Goal: Information Seeking & Learning: Stay updated

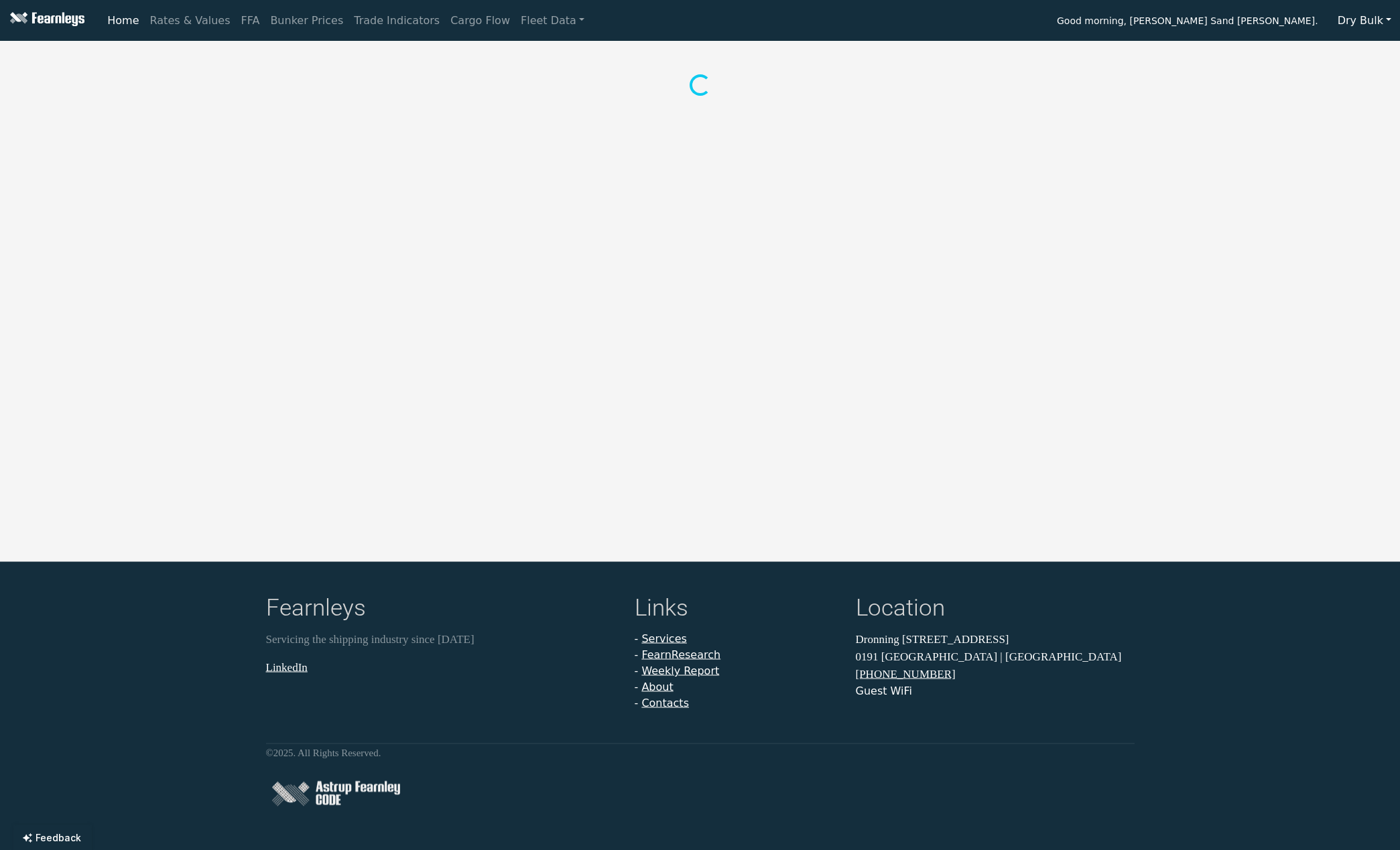
click at [1362, 29] on button "Dry Bulk" at bounding box center [1364, 21] width 71 height 26
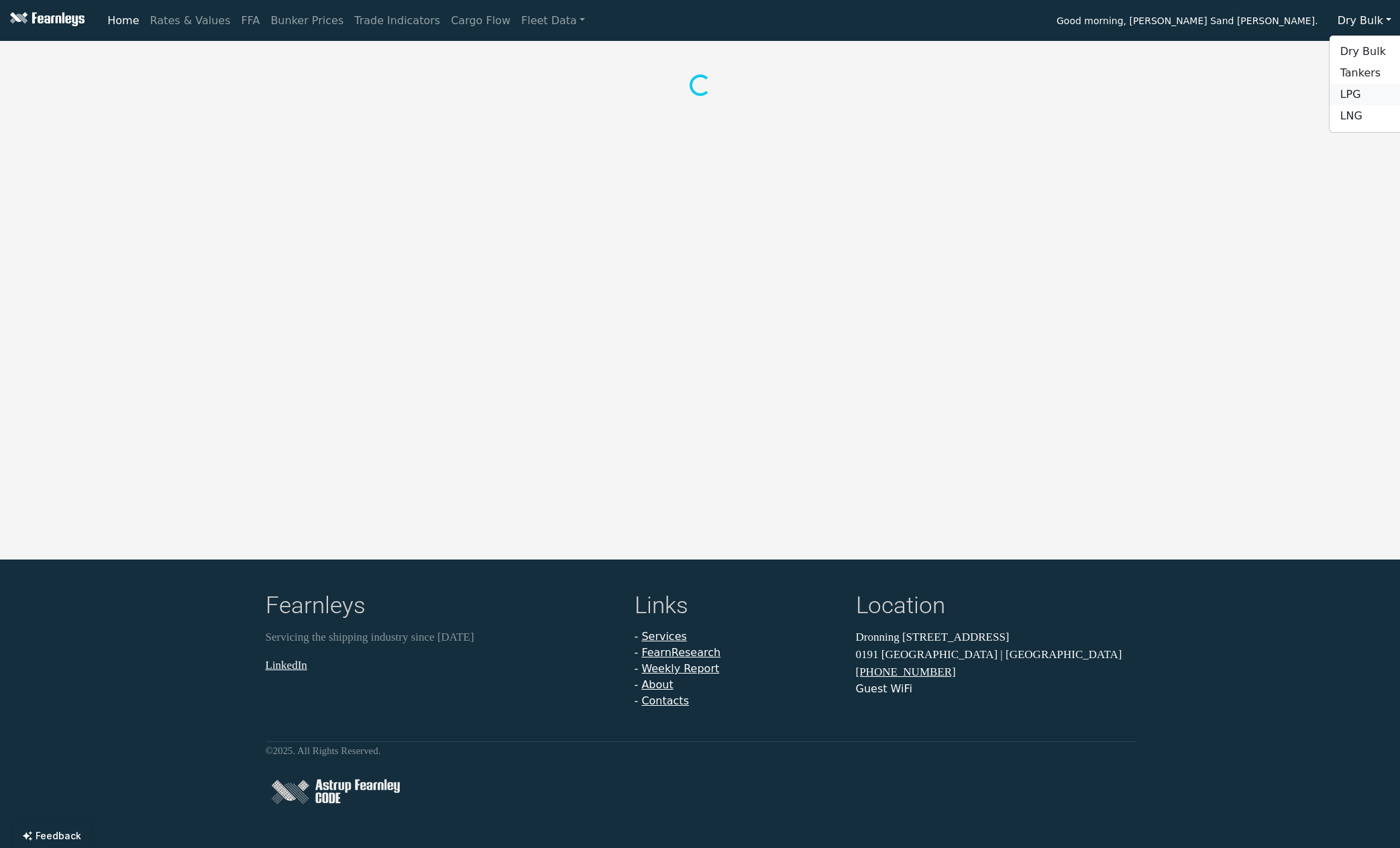
click at [1355, 99] on link "LPG" at bounding box center [1382, 95] width 106 height 21
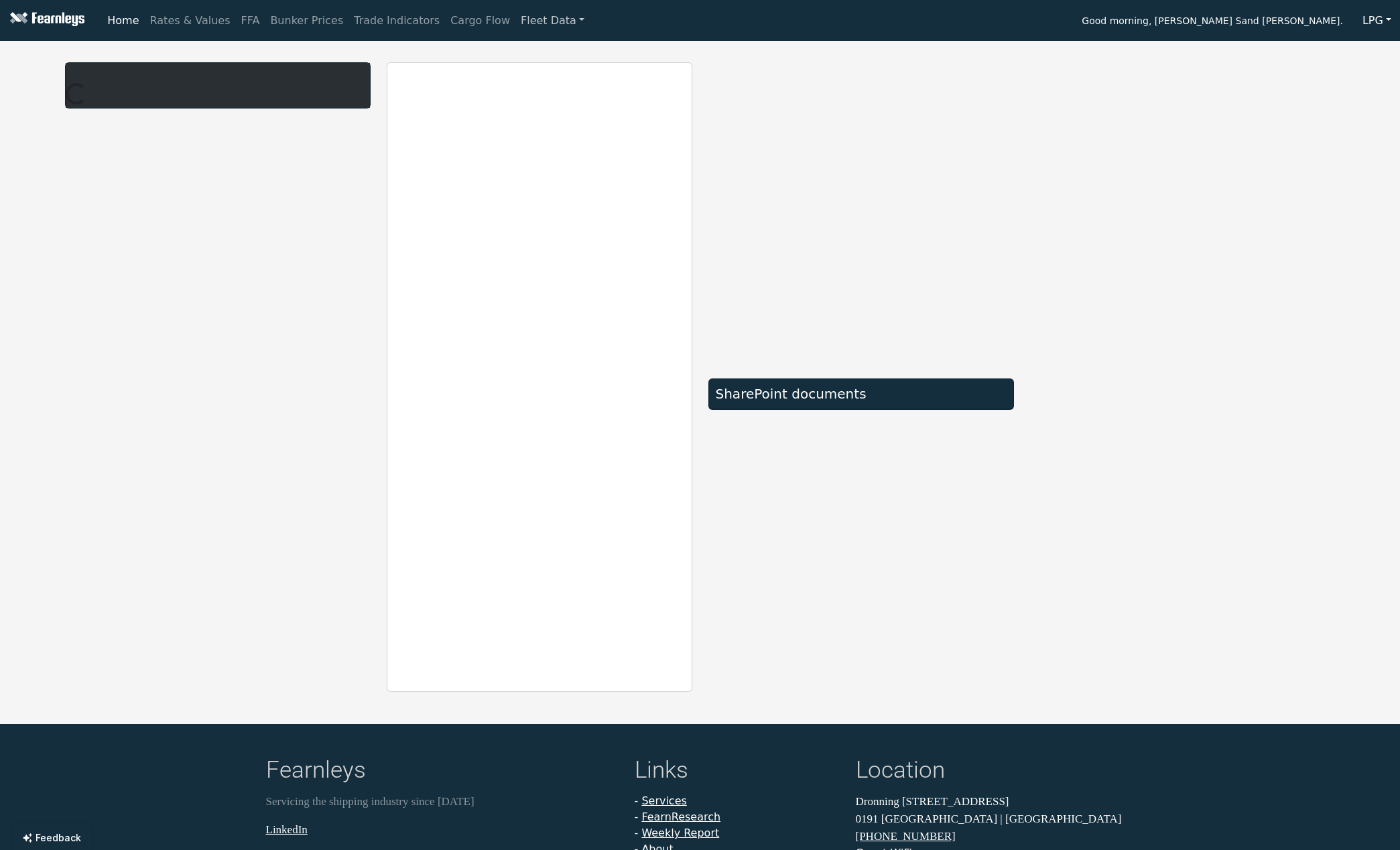
click at [535, 15] on link "Fleet Data" at bounding box center [551, 21] width 74 height 27
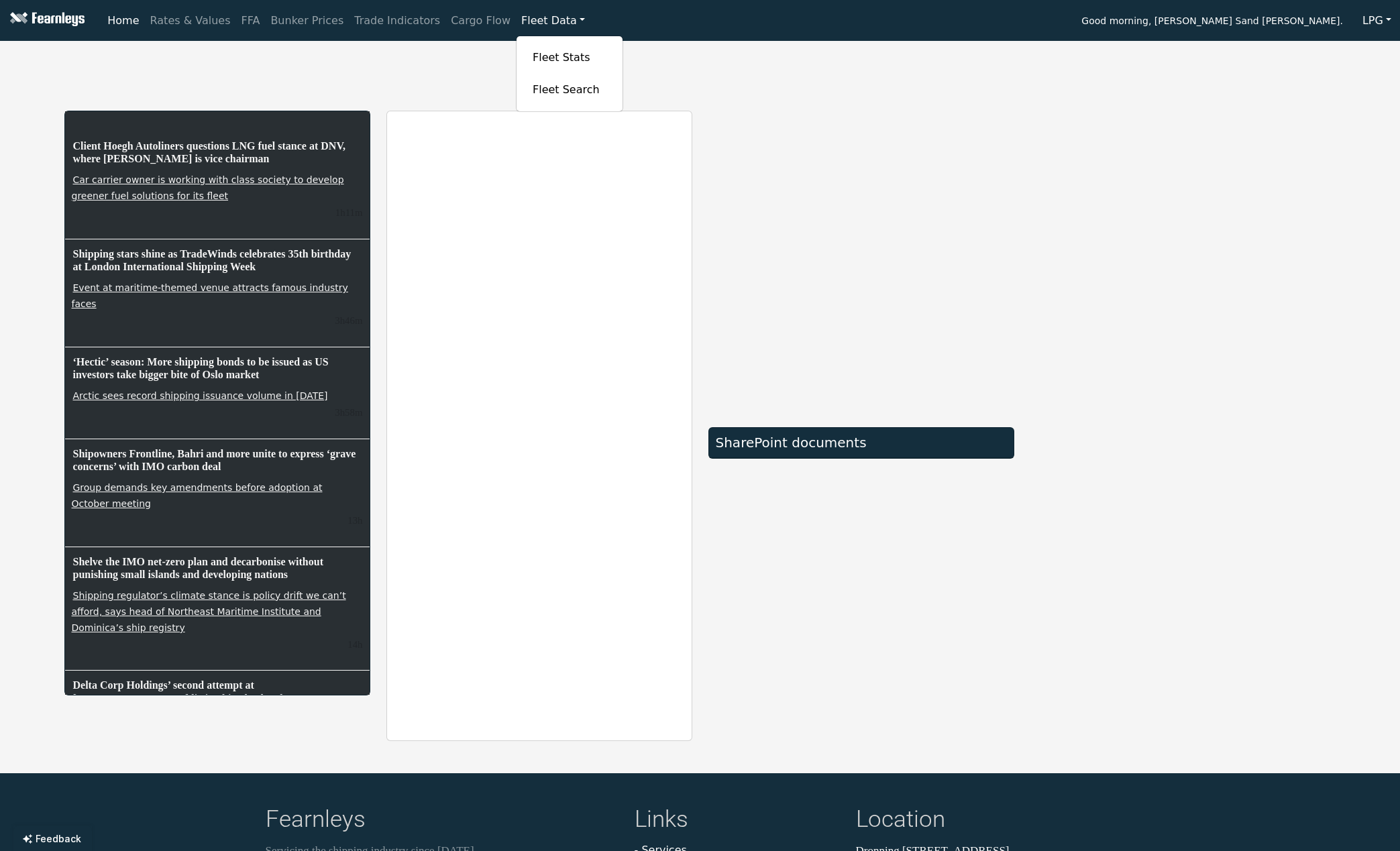
click at [1397, 102] on div "Client Hoegh Autoliners questions LNG fuel stance at DNV, where [PERSON_NAME] i…" at bounding box center [700, 394] width 1400 height 695
click at [763, 438] on div "SharePoint documents" at bounding box center [861, 443] width 291 height 16
click at [123, 24] on link "Home" at bounding box center [122, 21] width 42 height 27
click at [766, 521] on div "SharePoint documents" at bounding box center [861, 426] width 322 height 630
click at [10, 138] on div "Client Hoegh Autoliners questions LNG fuel stance at DNV, where [PERSON_NAME] i…" at bounding box center [700, 394] width 1400 height 695
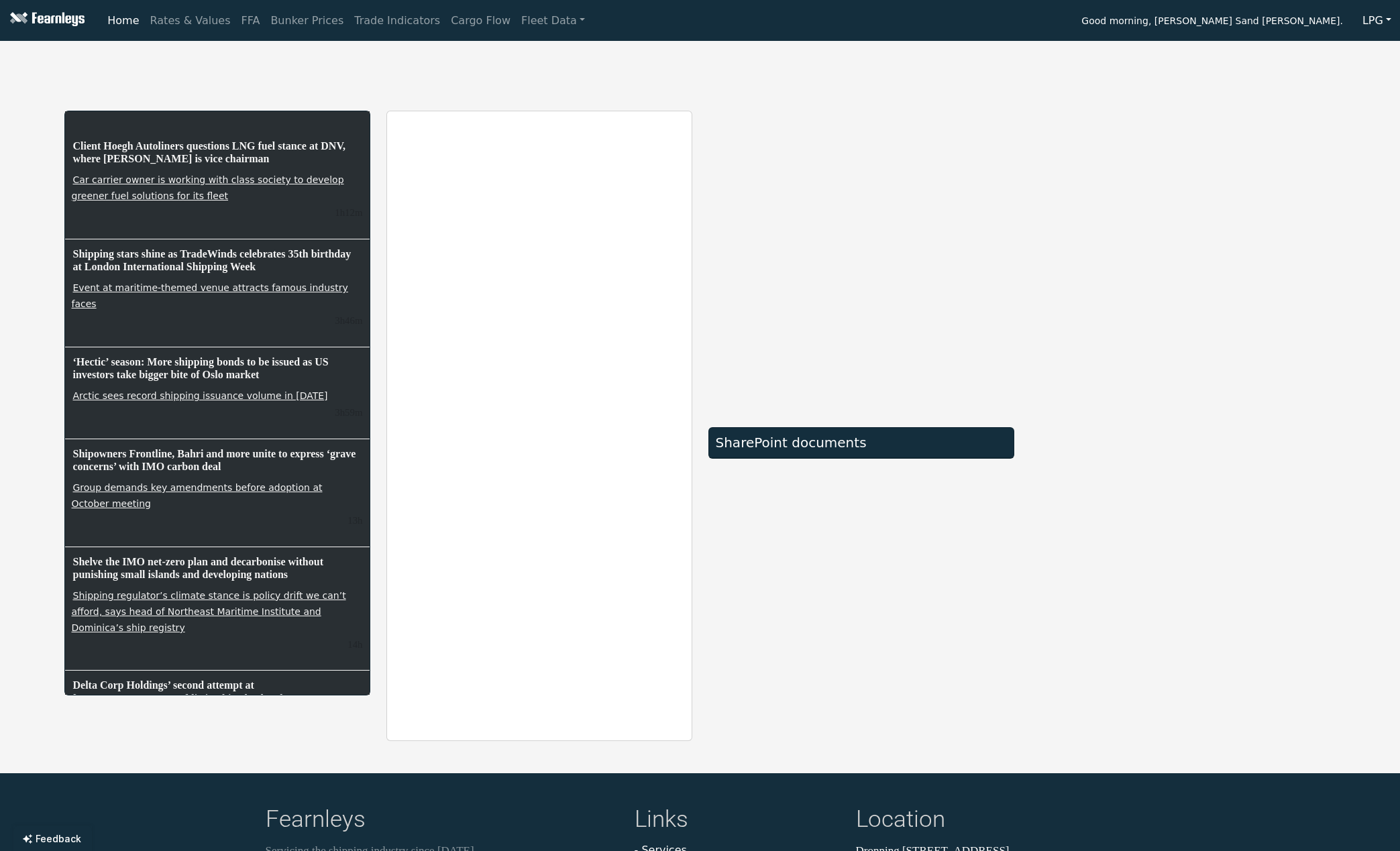
drag, startPoint x: 1027, startPoint y: 15, endPoint x: 1011, endPoint y: 21, distance: 17.1
click at [1027, 17] on div "Home Rates & Values FFA Bunker Prices Trade Indicators Cargo Flow Fleet Data Fl…" at bounding box center [750, 21] width 1298 height 27
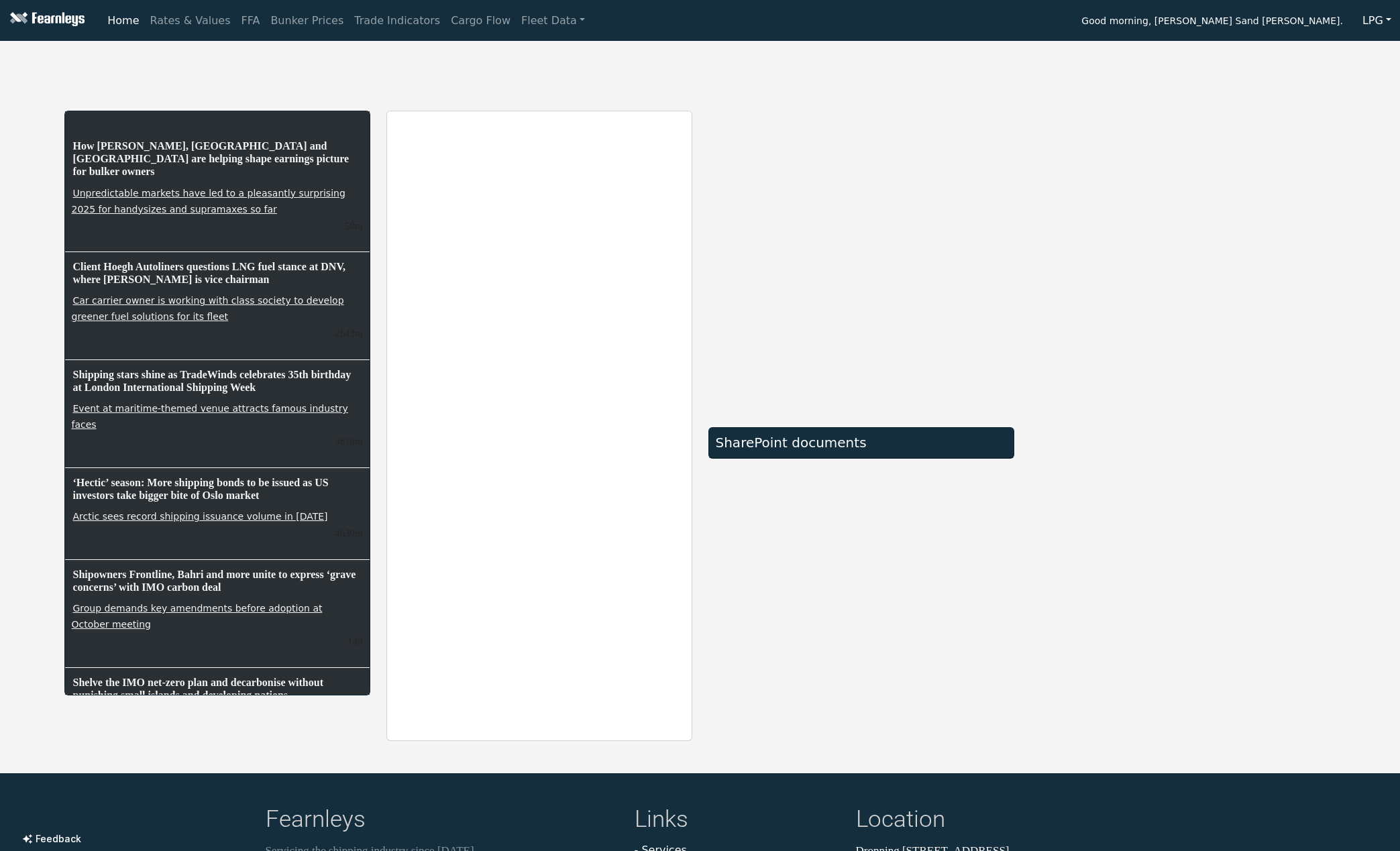
click at [23, 225] on div "How [PERSON_NAME], [GEOGRAPHIC_DATA] and [GEOGRAPHIC_DATA] are helping shape ea…" at bounding box center [700, 394] width 1400 height 695
